Goal: Task Accomplishment & Management: Manage account settings

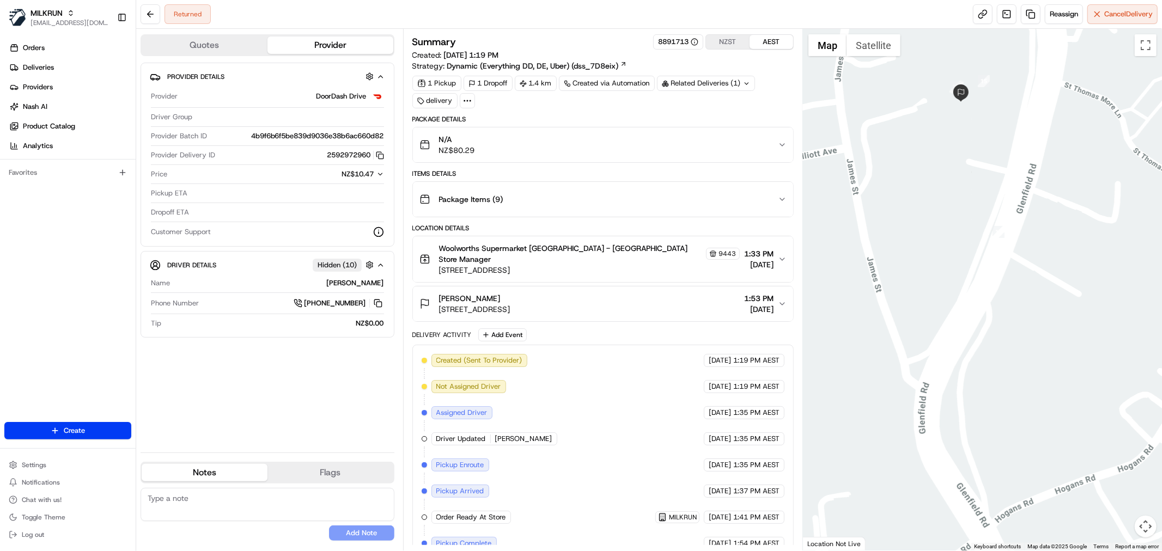
scroll to position [111, 0]
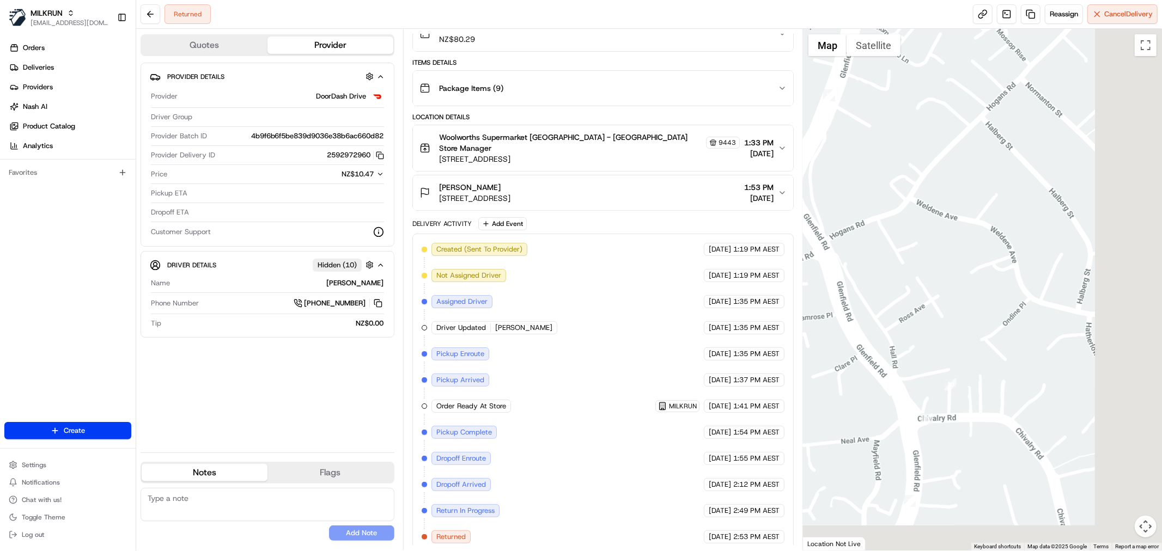
drag, startPoint x: 1027, startPoint y: 399, endPoint x: 868, endPoint y: 263, distance: 209.1
click at [868, 263] on div at bounding box center [982, 290] width 359 height 522
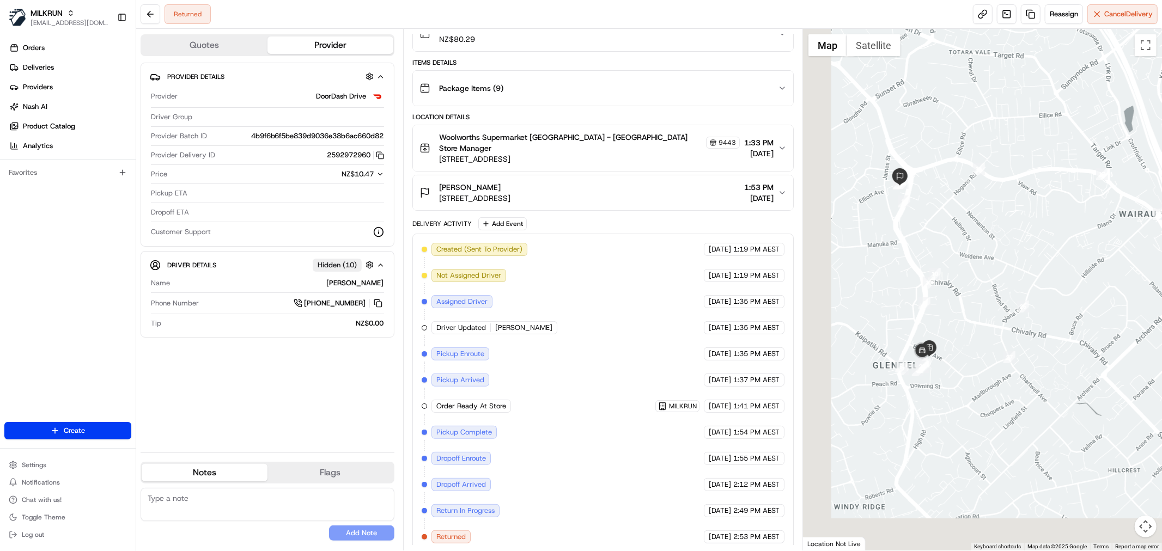
drag, startPoint x: 938, startPoint y: 425, endPoint x: 431, endPoint y: 93, distance: 605.7
click at [987, 377] on div at bounding box center [982, 290] width 359 height 522
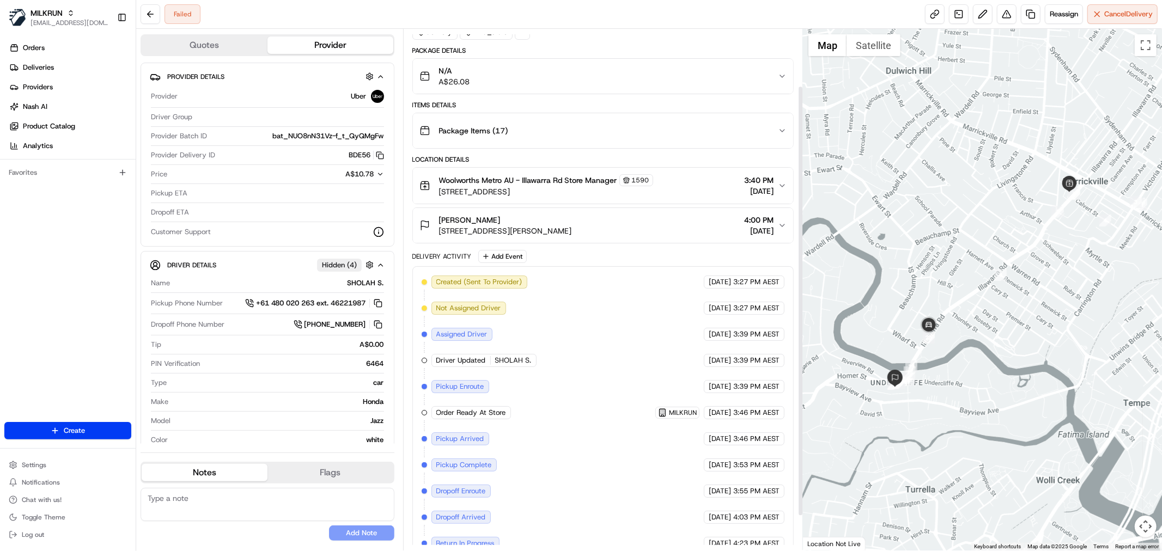
scroll to position [111, 0]
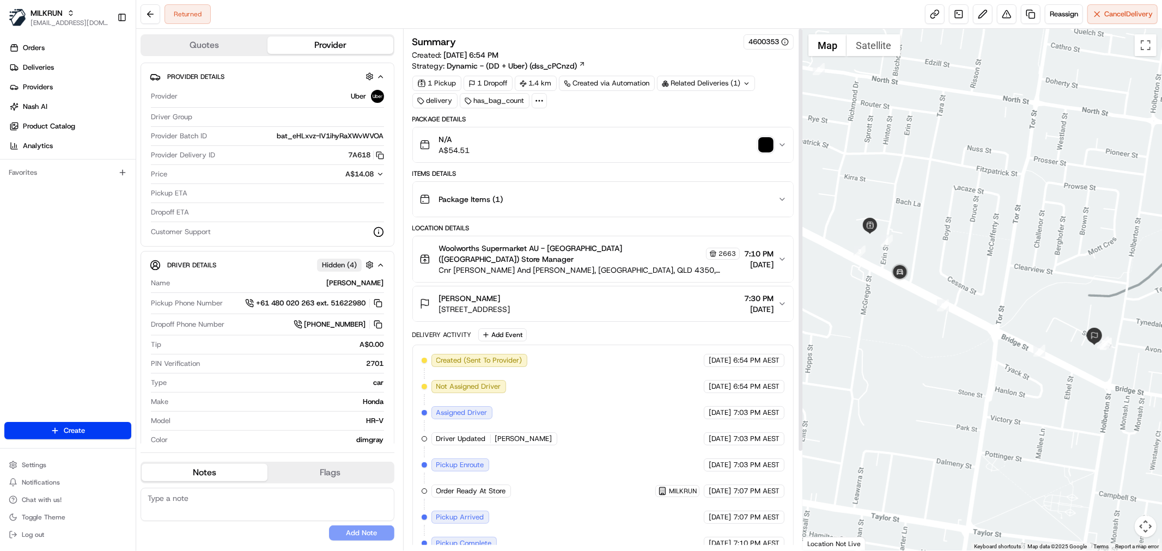
click at [766, 144] on img "button" at bounding box center [765, 144] width 15 height 15
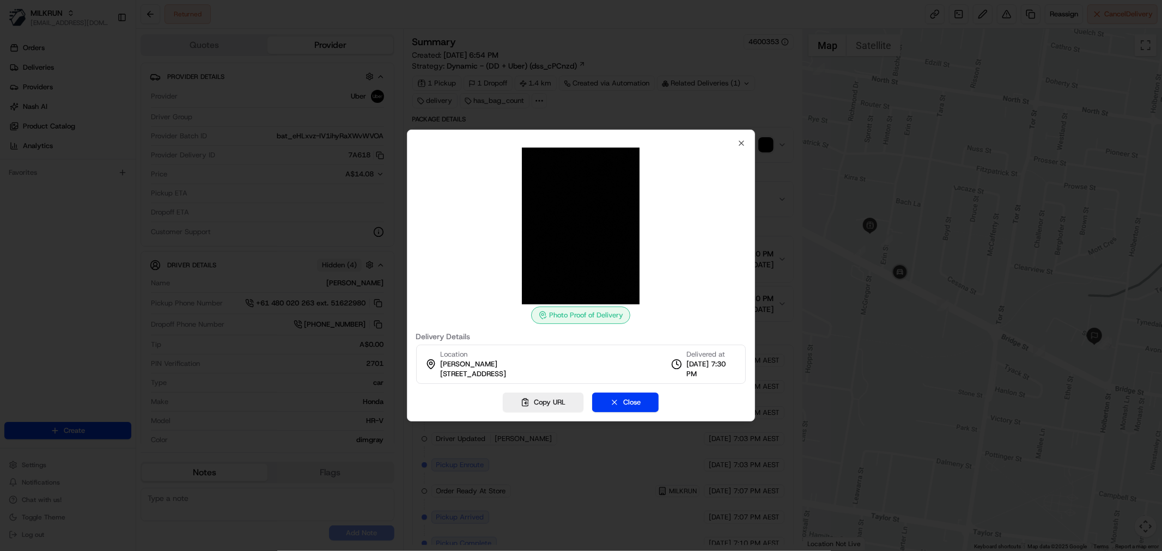
click at [725, 93] on div at bounding box center [581, 275] width 1162 height 551
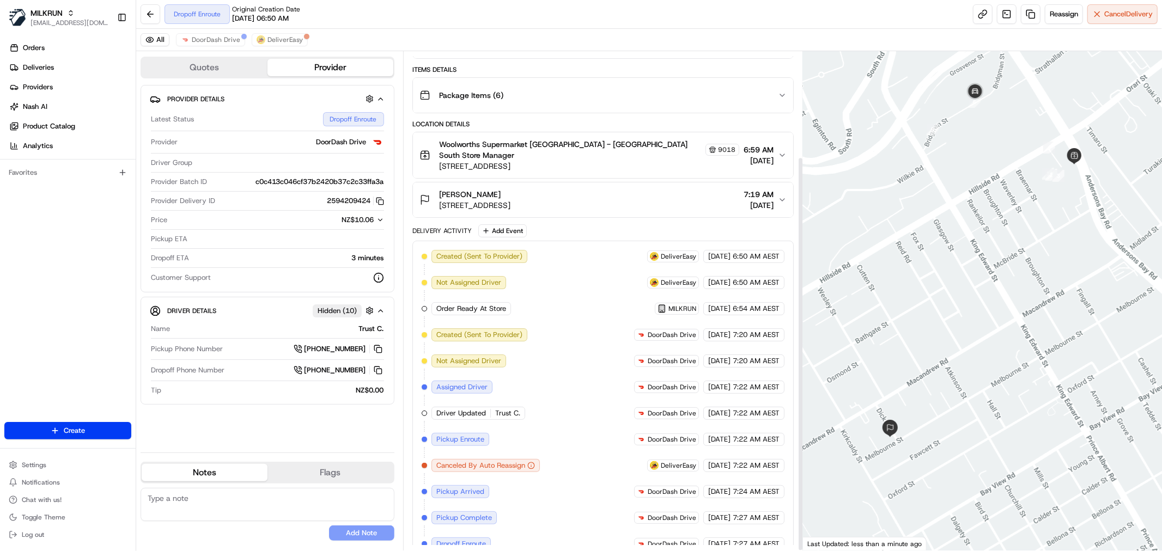
scroll to position [133, 0]
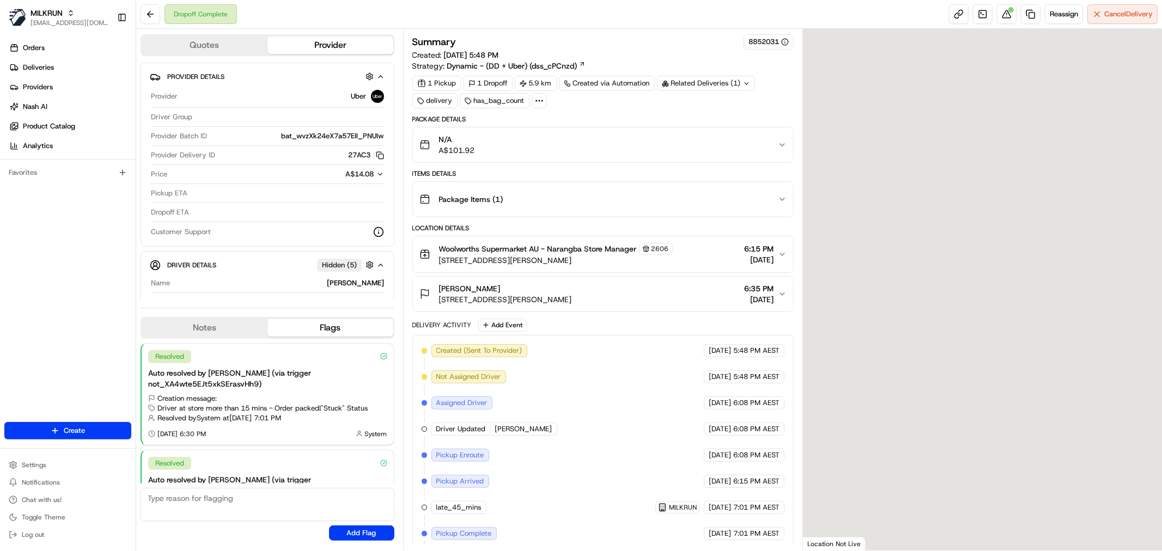
scroll to position [68, 0]
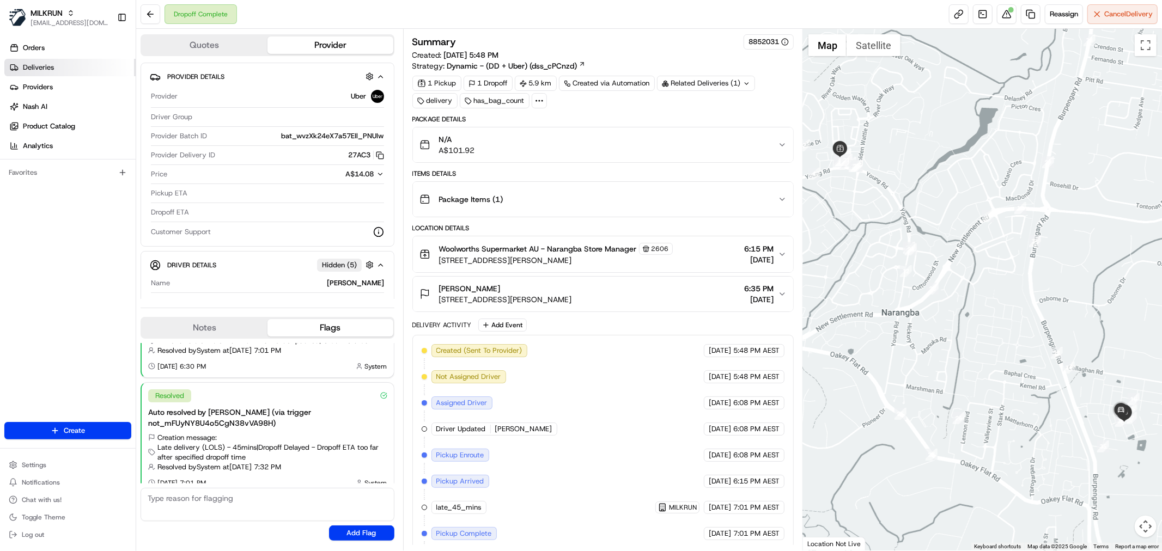
click at [90, 75] on link "Deliveries" at bounding box center [69, 67] width 131 height 17
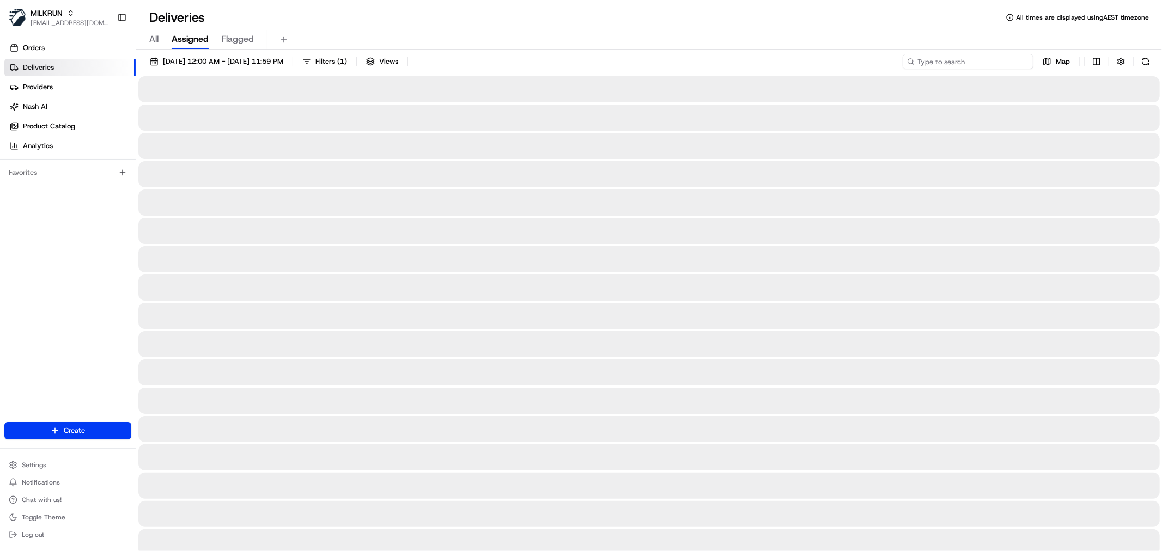
click at [971, 59] on input at bounding box center [968, 61] width 131 height 15
paste input "Anji Kreft"
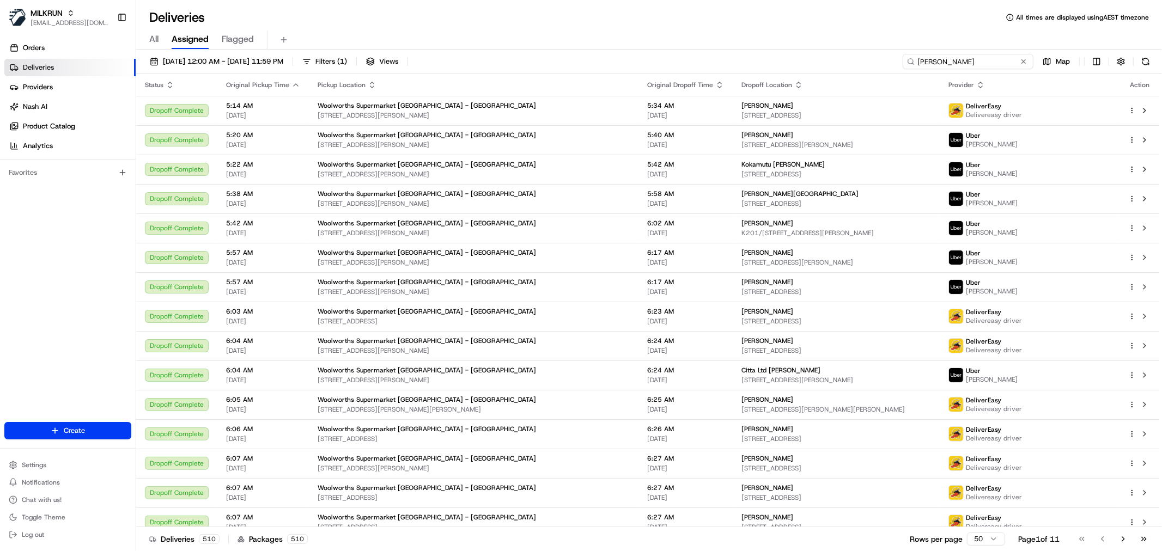
type input "Anji Kreft"
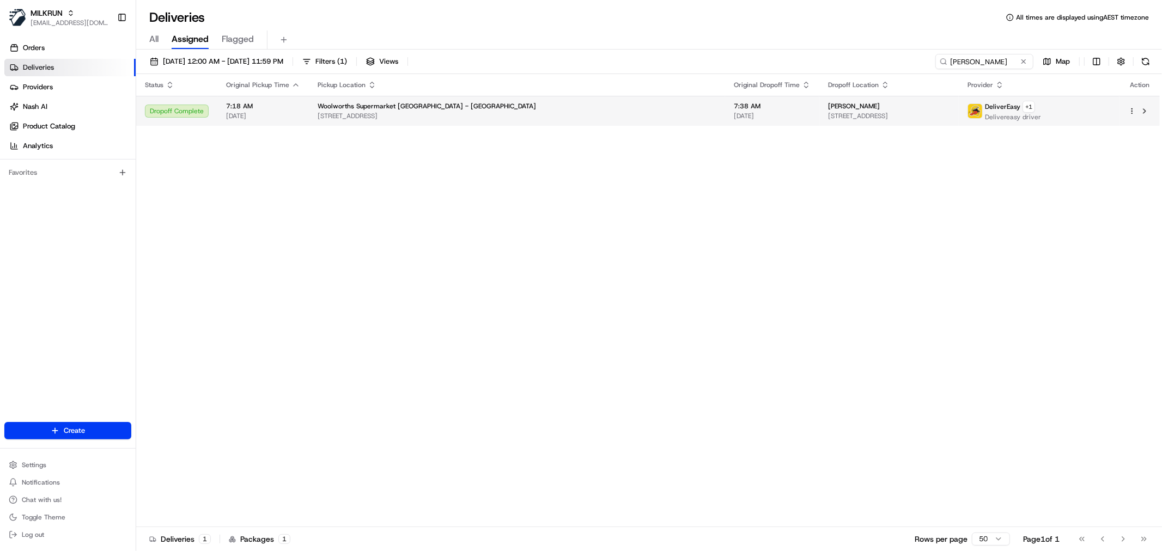
click at [959, 98] on td "anji kreft 24 Pinewood Grove, Paraparaumu Beach, Wellington Region 5032, NZ" at bounding box center [888, 111] width 139 height 30
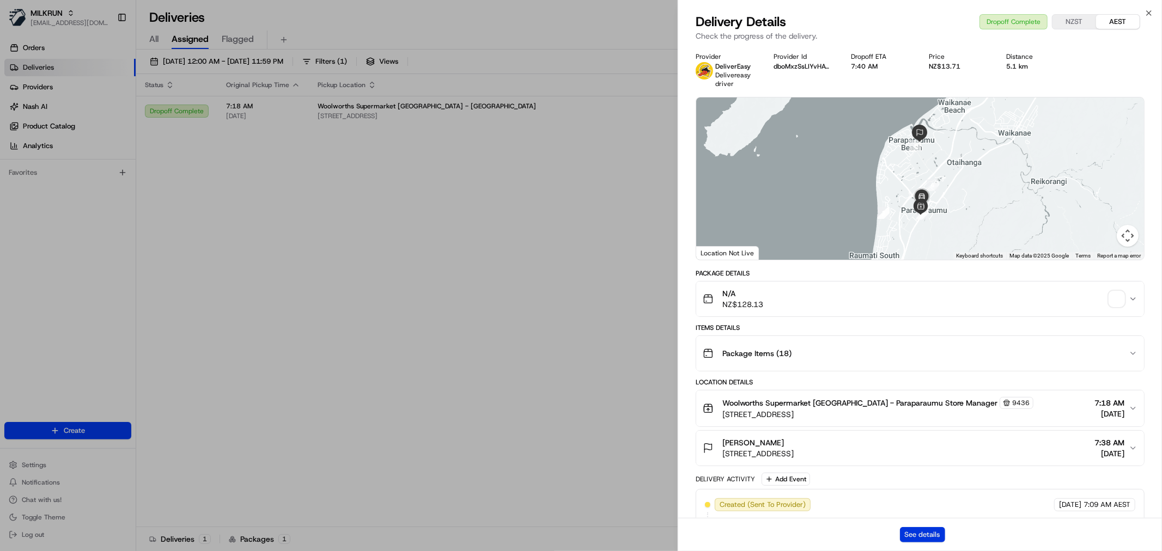
click at [929, 530] on button "See details" at bounding box center [922, 534] width 45 height 15
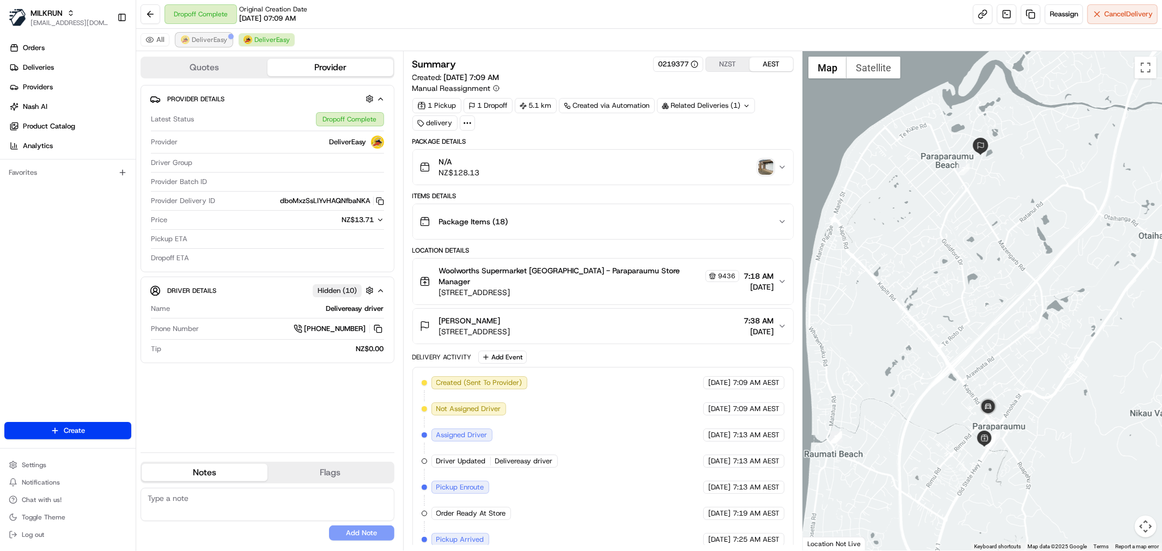
click at [195, 36] on span "DeliverEasy" at bounding box center [209, 39] width 35 height 9
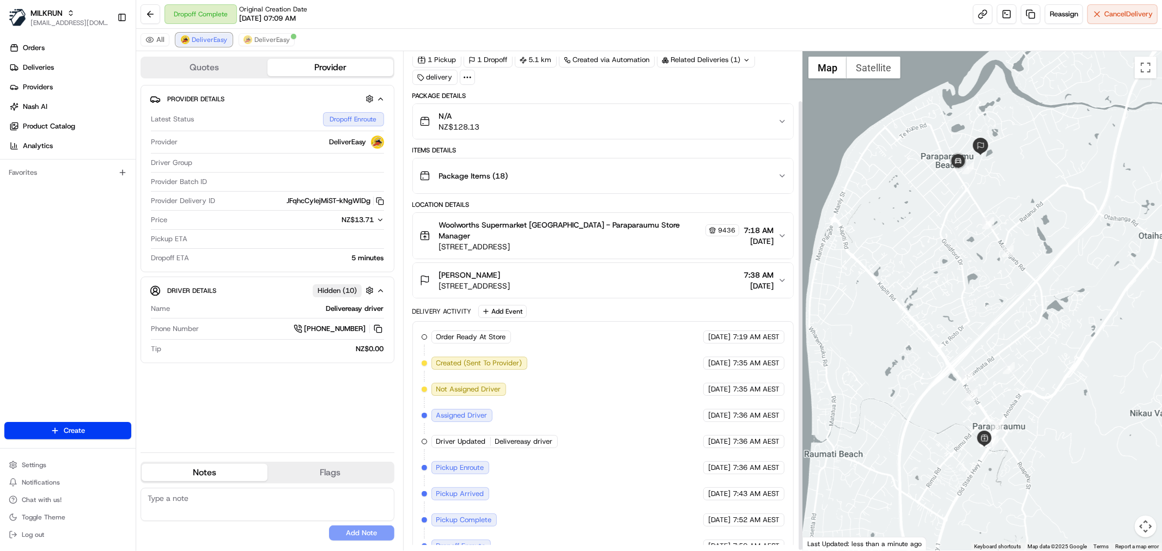
scroll to position [54, 0]
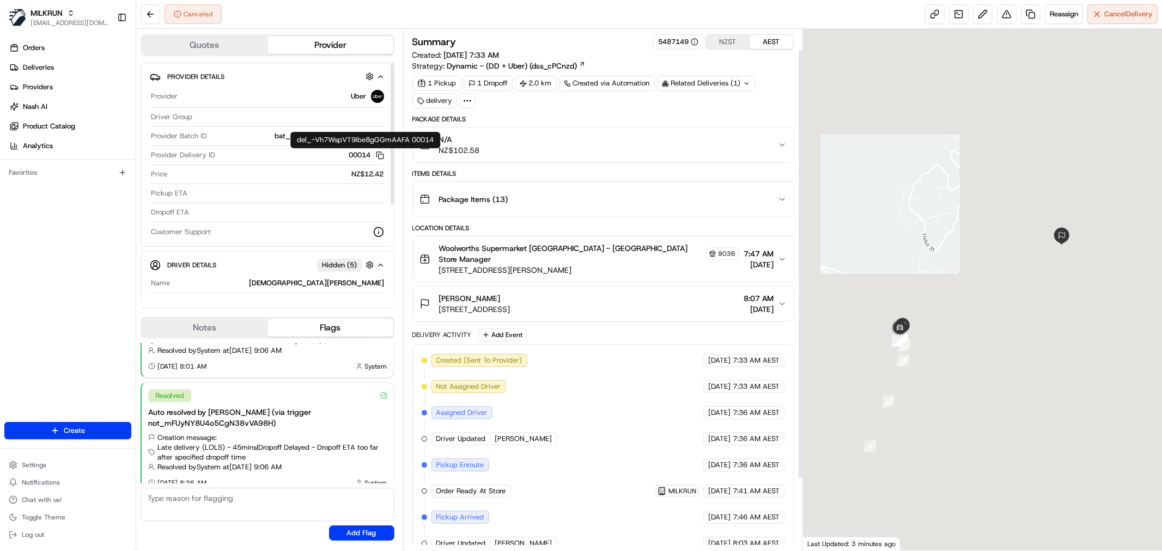
scroll to position [111, 0]
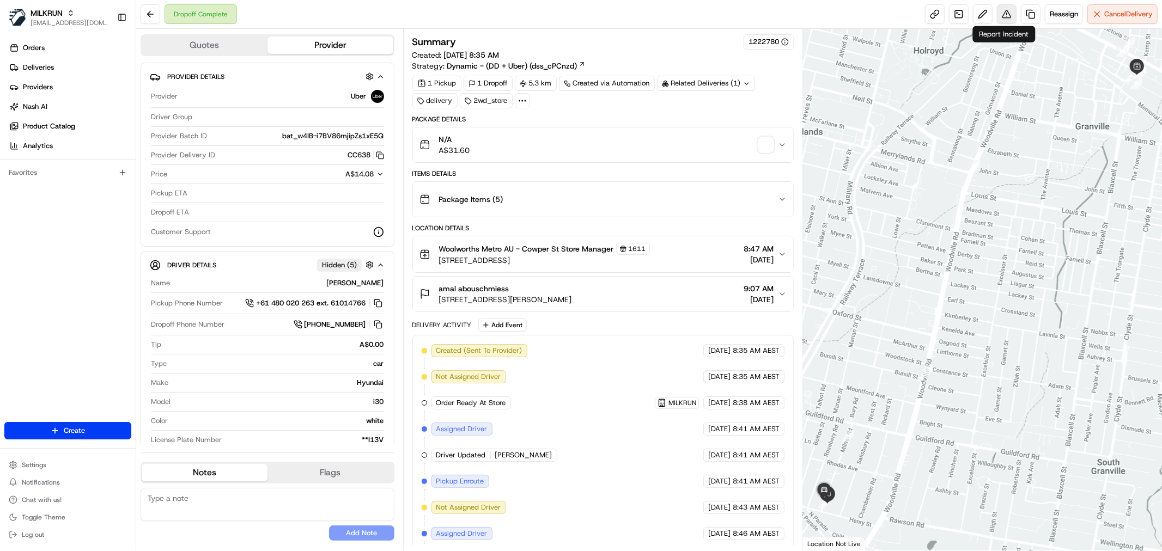
click at [999, 15] on button at bounding box center [1007, 14] width 20 height 20
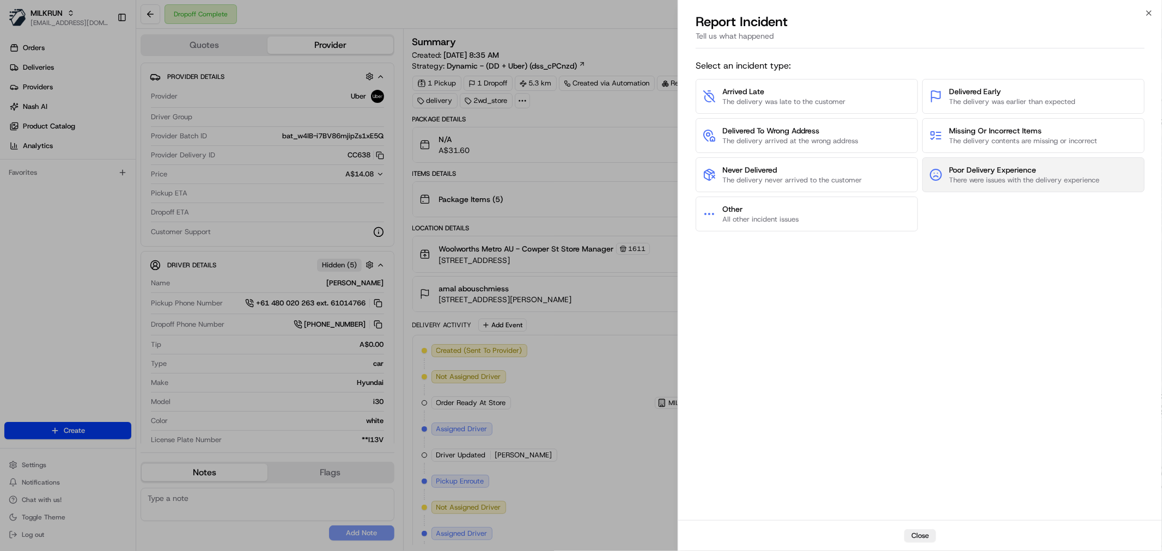
click at [987, 182] on span "There were issues with the delivery experience" at bounding box center [1024, 180] width 150 height 10
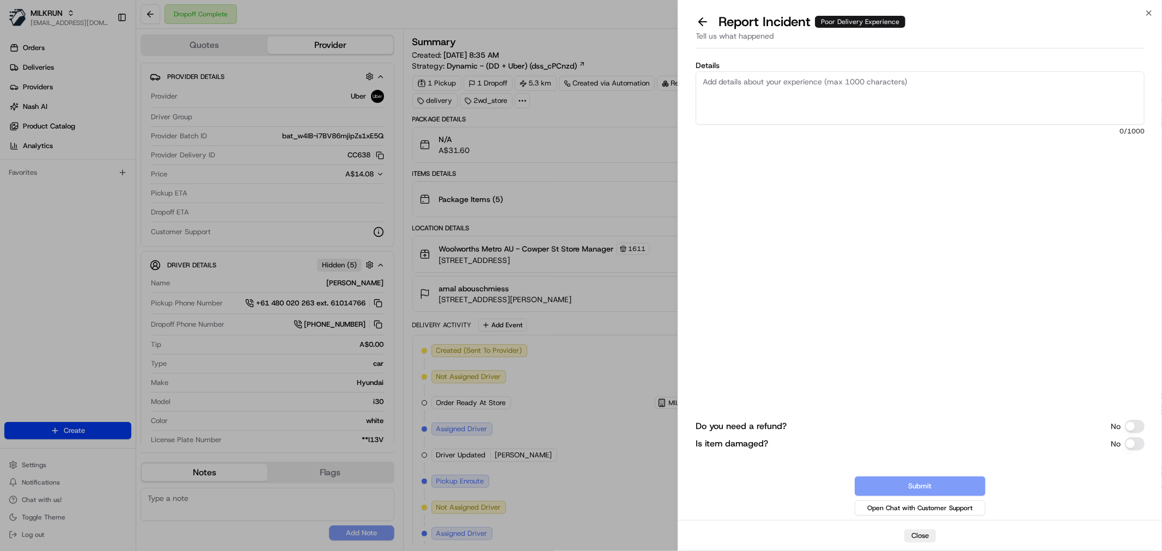
click at [945, 129] on span "0 /1000" at bounding box center [920, 131] width 449 height 9
click at [941, 117] on textarea "Details" at bounding box center [920, 97] width 449 height 53
paste textarea "The customer is facing an issue where their order was delivered to the correct …"
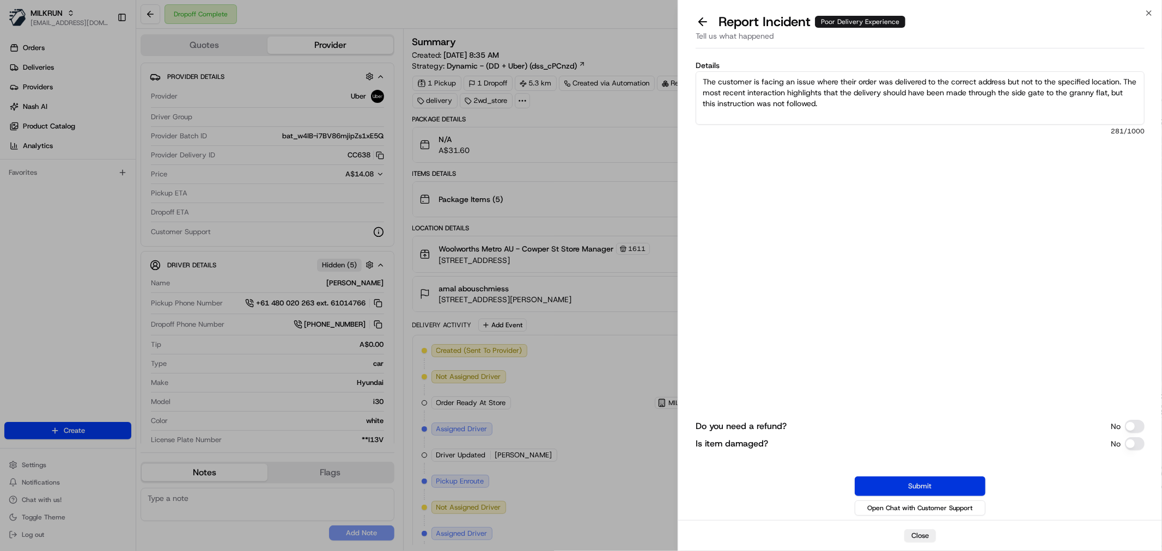
type textarea "The customer is facing an issue where their order was delivered to the correct …"
click at [935, 482] on button "Submit" at bounding box center [920, 487] width 131 height 20
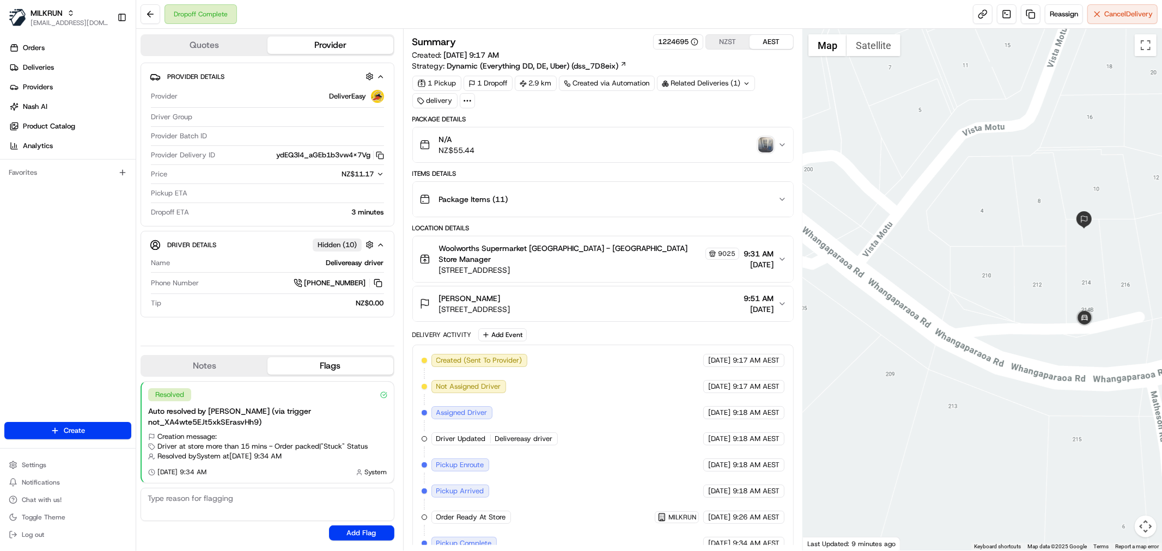
drag, startPoint x: 1097, startPoint y: 203, endPoint x: 1096, endPoint y: 259, distance: 55.6
click at [1096, 259] on div at bounding box center [982, 290] width 359 height 522
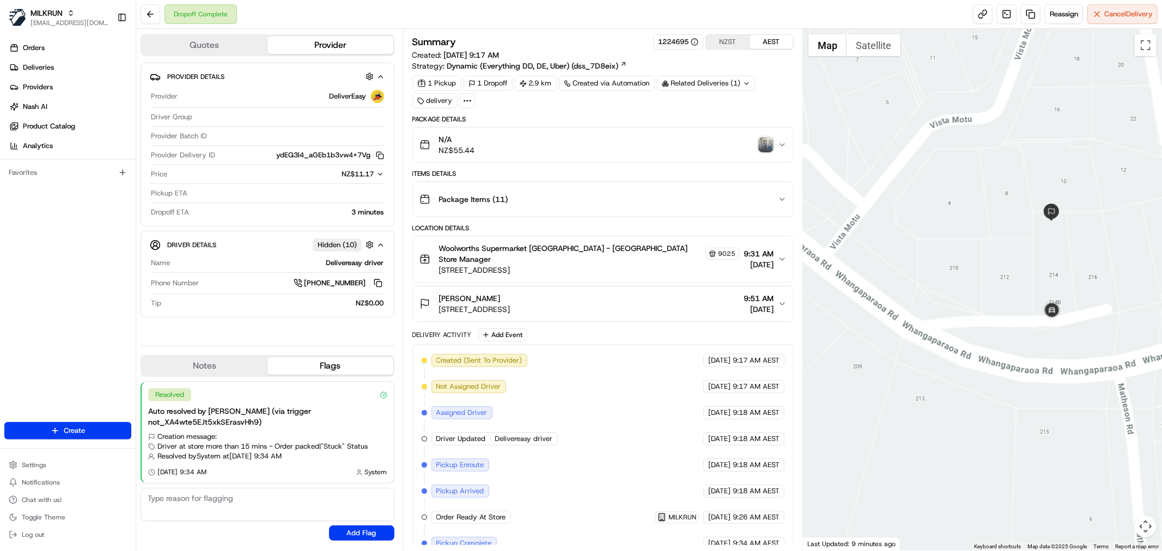
drag, startPoint x: 1108, startPoint y: 290, endPoint x: 1074, endPoint y: 278, distance: 36.5
click at [1074, 278] on div at bounding box center [982, 290] width 359 height 522
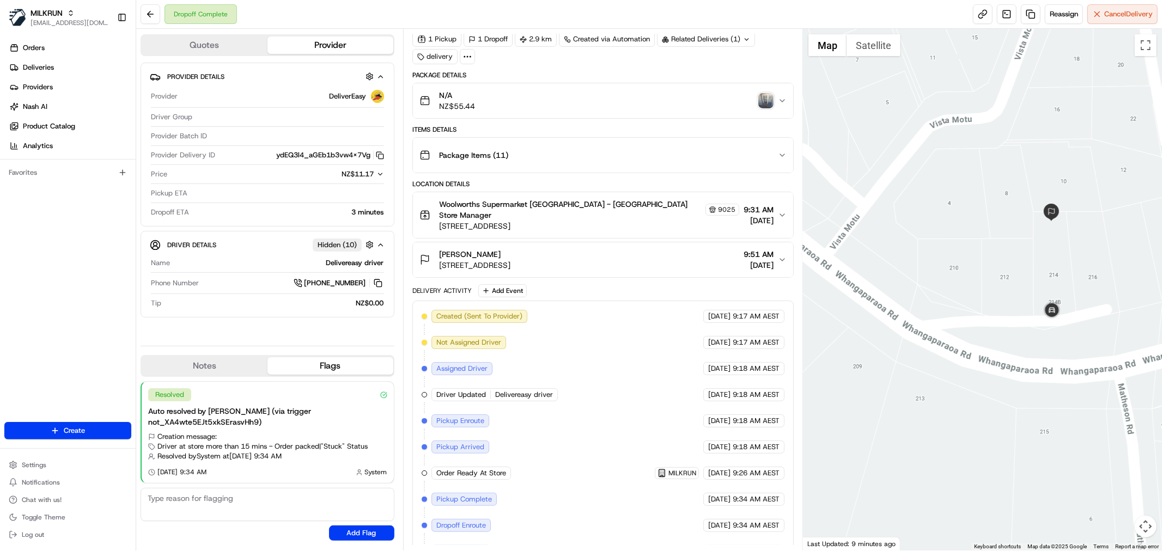
scroll to position [85, 0]
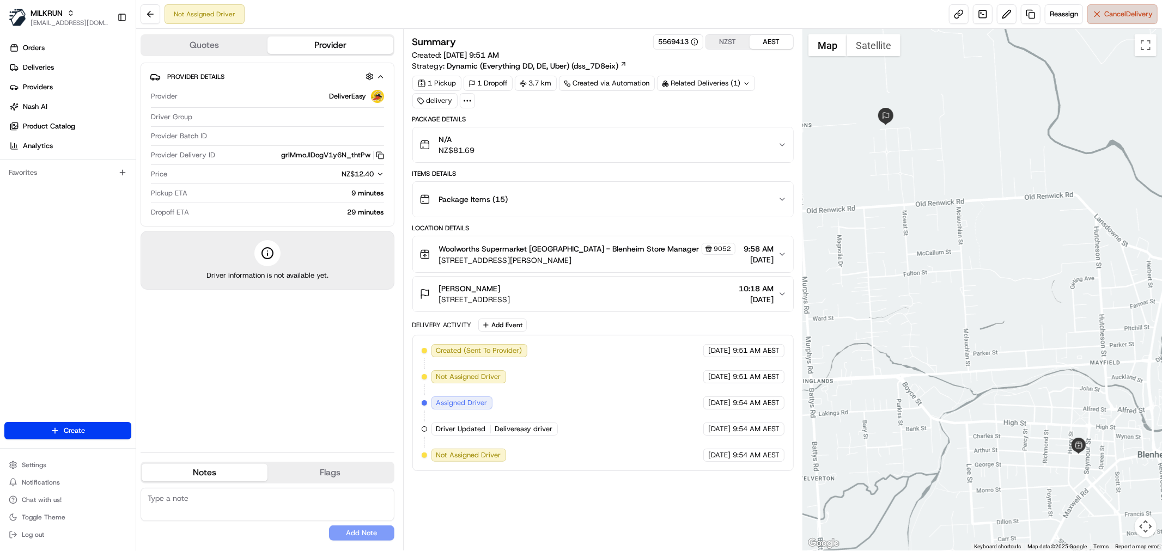
click at [1114, 15] on span "Cancel Delivery" at bounding box center [1128, 14] width 48 height 10
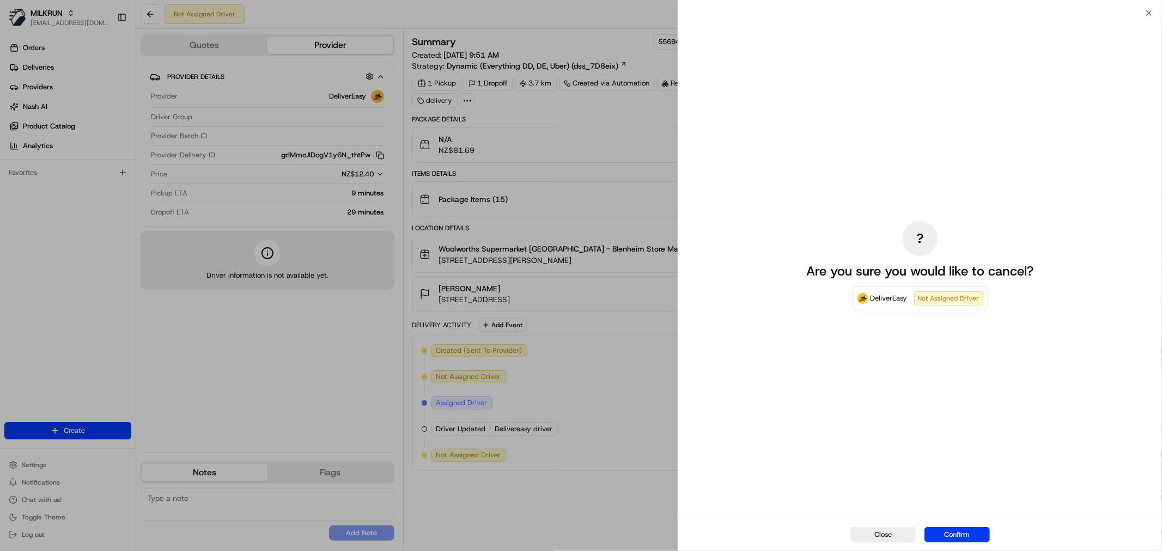
click at [973, 523] on div "Close Confirm" at bounding box center [920, 534] width 484 height 33
click at [973, 531] on button "Confirm" at bounding box center [956, 534] width 65 height 15
